Goal: Task Accomplishment & Management: Complete application form

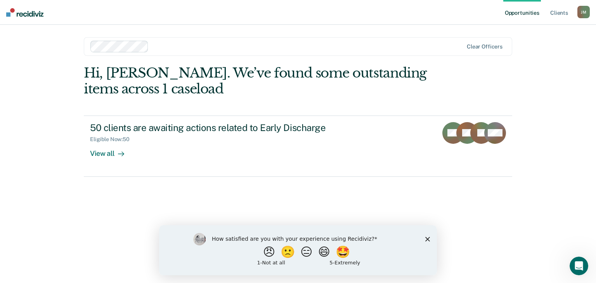
click at [429, 239] on icon "Close survey" at bounding box center [427, 239] width 5 height 5
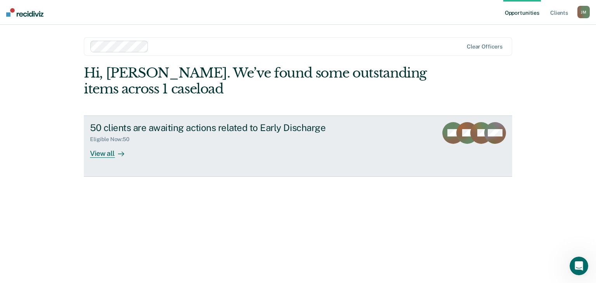
click at [149, 149] on div "50 clients are awaiting actions related to Early Discharge Eligible Now : 50 Vi…" at bounding box center [235, 140] width 291 height 36
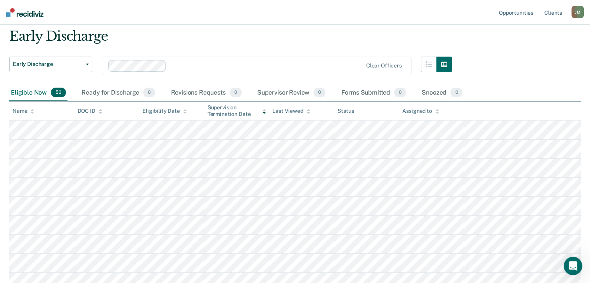
scroll to position [39, 0]
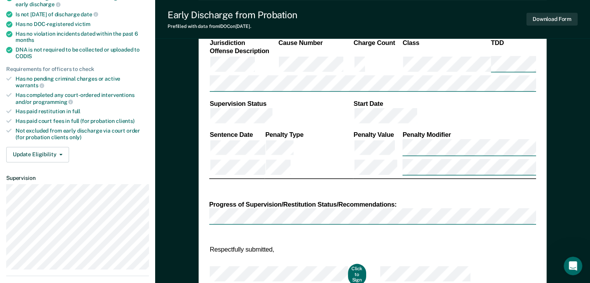
scroll to position [194, 0]
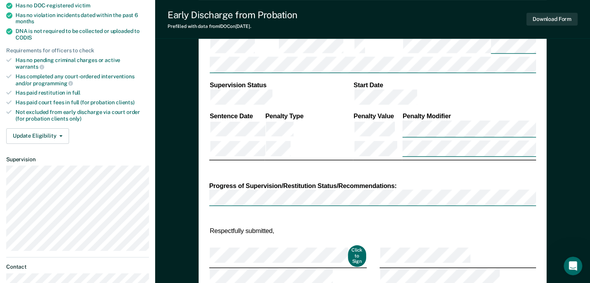
click at [127, 128] on div "Update Eligibility Submit for Supervisor Approval [PERSON_NAME] as Ineligible" at bounding box center [77, 136] width 143 height 16
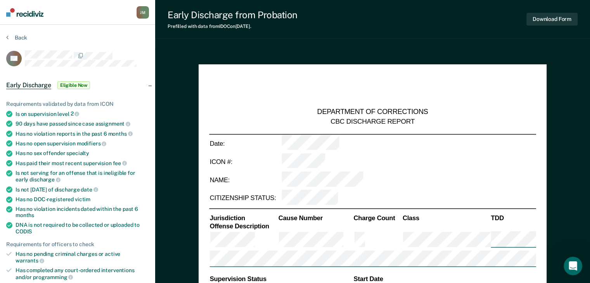
click at [139, 43] on div "Back" at bounding box center [77, 42] width 143 height 16
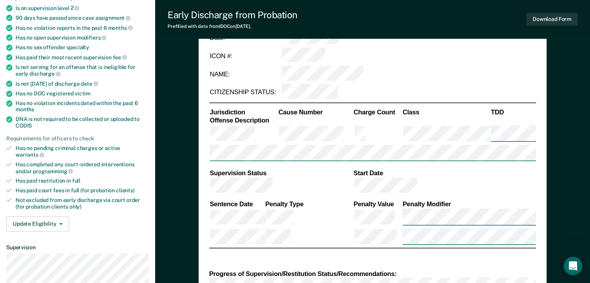
scroll to position [116, 0]
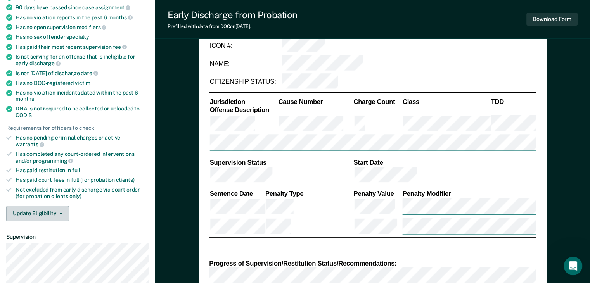
click at [62, 206] on button "Update Eligibility" at bounding box center [37, 214] width 63 height 16
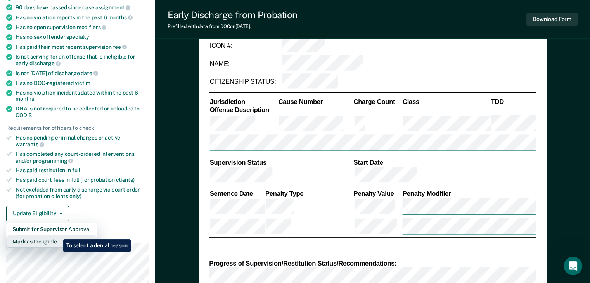
click at [57, 236] on button "Mark as Ineligible" at bounding box center [51, 242] width 91 height 12
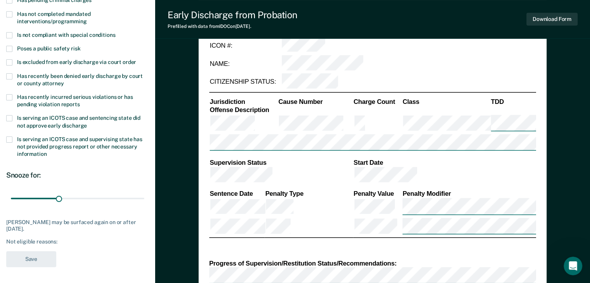
click at [42, 243] on div "Not eligible reasons:" at bounding box center [77, 242] width 143 height 7
click at [58, 239] on div "Not eligible reasons:" at bounding box center [77, 242] width 143 height 7
click at [62, 241] on div "Not eligible reasons:" at bounding box center [77, 242] width 143 height 7
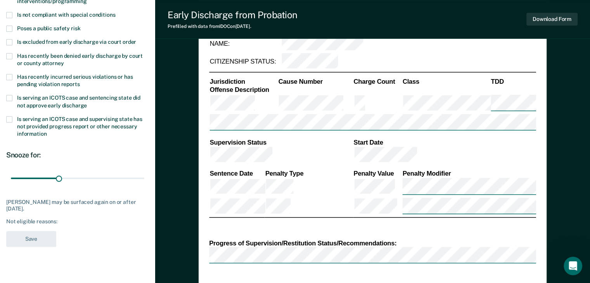
scroll to position [155, 0]
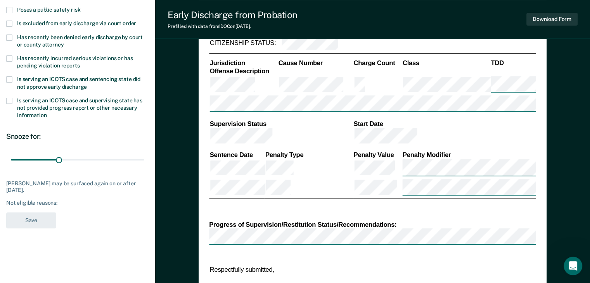
click at [51, 204] on div "Not eligible reasons:" at bounding box center [77, 203] width 143 height 7
click at [59, 203] on div "Not eligible reasons:" at bounding box center [77, 203] width 143 height 7
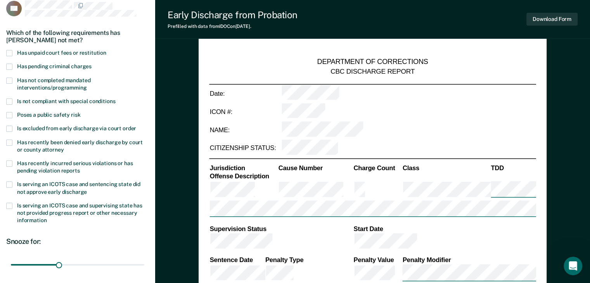
scroll to position [39, 0]
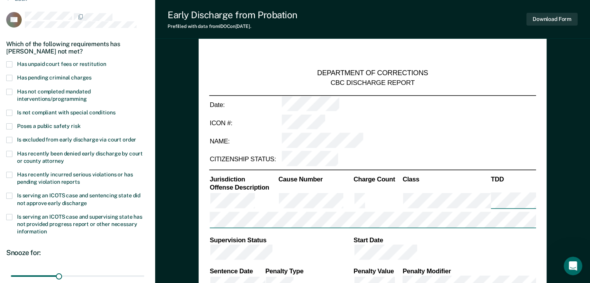
click at [9, 62] on span at bounding box center [9, 64] width 6 height 6
click at [106, 61] on input "Has unpaid court fees or restitution" at bounding box center [106, 61] width 0 height 0
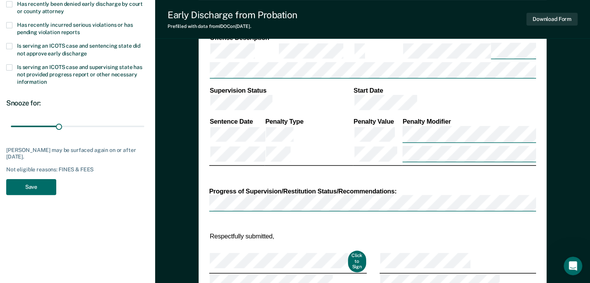
scroll to position [194, 0]
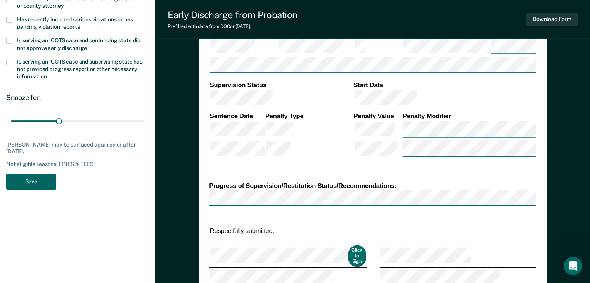
click at [34, 179] on button "Save" at bounding box center [31, 182] width 50 height 16
type textarea "x"
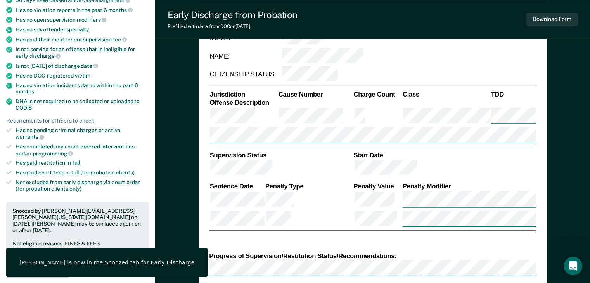
scroll to position [0, 0]
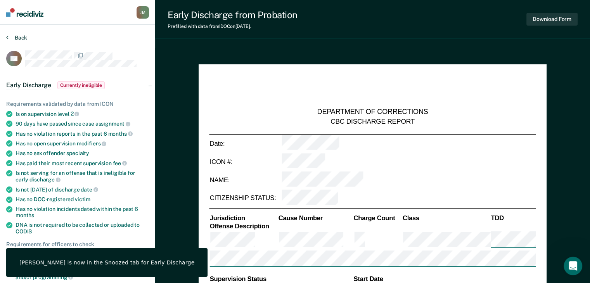
click at [19, 38] on button "Back" at bounding box center [16, 37] width 21 height 7
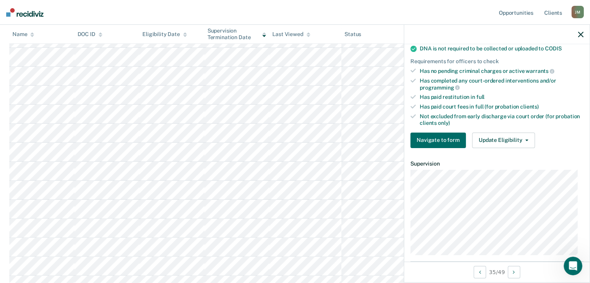
scroll to position [174, 0]
click at [522, 139] on span "button" at bounding box center [525, 140] width 6 height 2
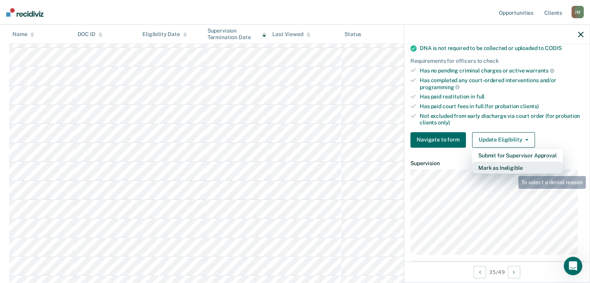
click at [513, 170] on button "Mark as Ineligible" at bounding box center [517, 168] width 91 height 12
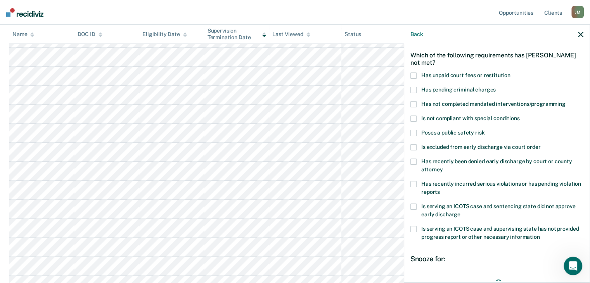
scroll to position [0, 0]
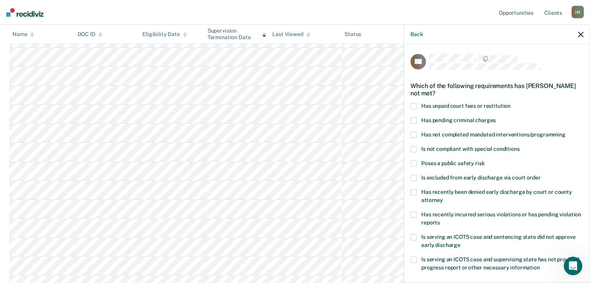
click at [412, 162] on span at bounding box center [414, 164] width 6 height 6
click at [485, 161] on input "Poses a public safety risk" at bounding box center [485, 161] width 0 height 0
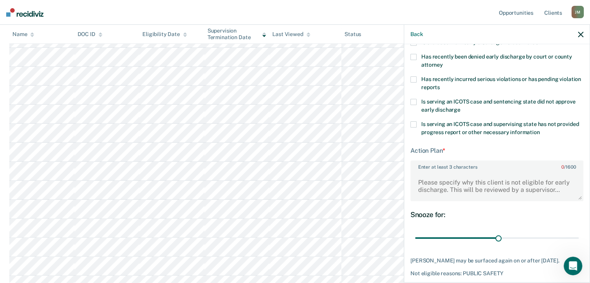
scroll to position [155, 0]
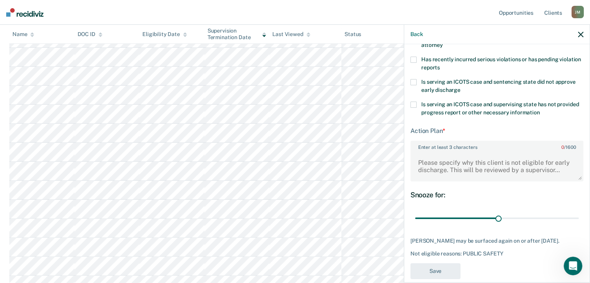
click at [464, 146] on label "Enter at least 3 characters 0 / 1600" at bounding box center [497, 146] width 172 height 9
click at [464, 152] on textarea "Enter at least 3 characters 0 / 1600" at bounding box center [497, 166] width 172 height 29
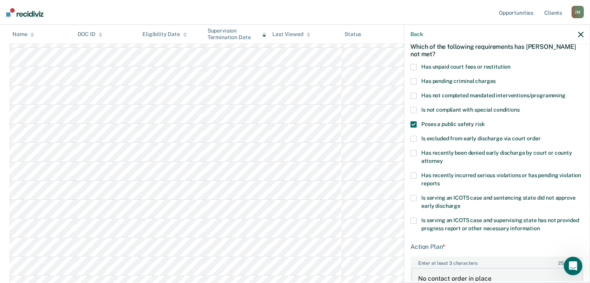
scroll to position [39, 0]
type textarea "No contact order in place"
click at [411, 125] on span at bounding box center [414, 125] width 6 height 6
click at [485, 122] on input "Poses a public safety risk" at bounding box center [485, 122] width 0 height 0
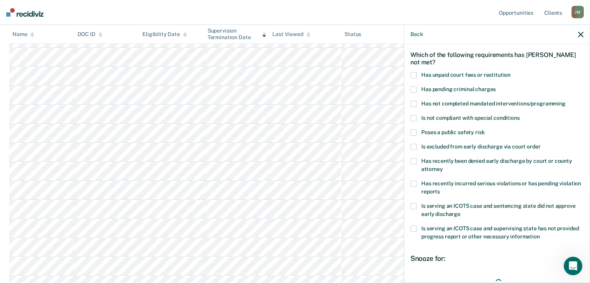
scroll to position [28, 0]
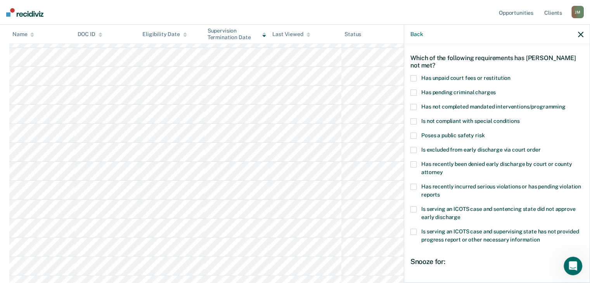
click at [413, 135] on span at bounding box center [414, 136] width 6 height 6
click at [485, 133] on input "Poses a public safety risk" at bounding box center [485, 133] width 0 height 0
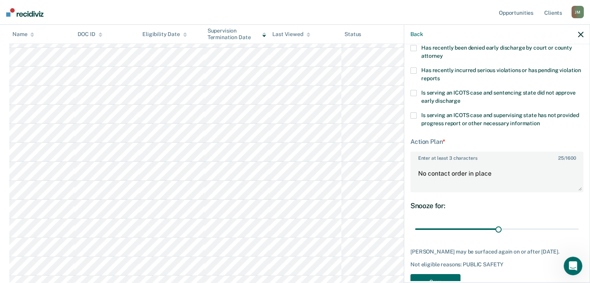
scroll to position [166, 0]
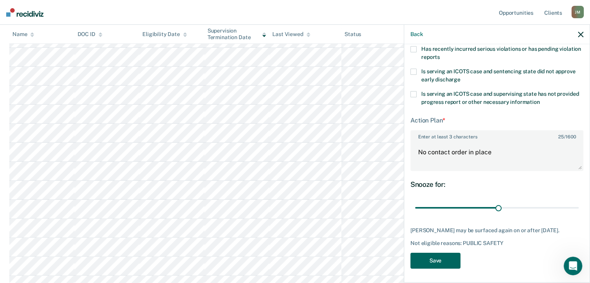
click at [432, 261] on button "Save" at bounding box center [436, 261] width 50 height 16
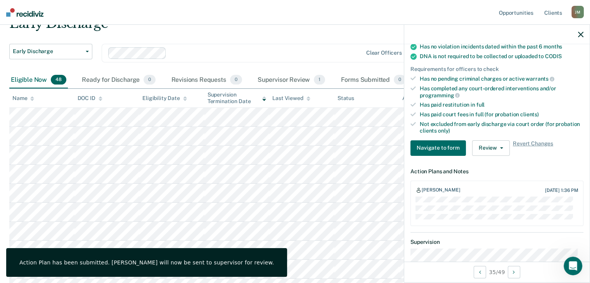
scroll to position [0, 0]
